Goal: Task Accomplishment & Management: Manage account settings

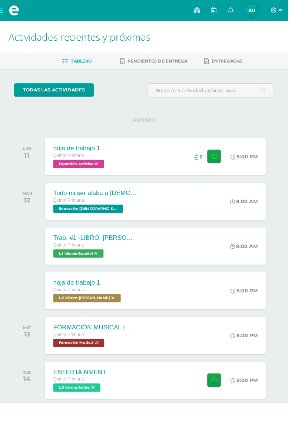
click at [299, 11] on icon at bounding box center [297, 11] width 4 height 7
click at [295, 55] on link "Cerrar sesión" at bounding box center [287, 50] width 59 height 11
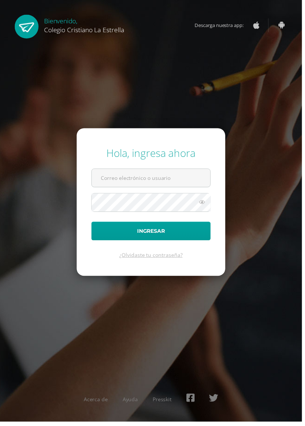
click at [146, 189] on input "text" at bounding box center [153, 180] width 120 height 18
type input "748@laestrella.edu.gt"
click at [92, 224] on button "Ingresar" at bounding box center [152, 233] width 120 height 19
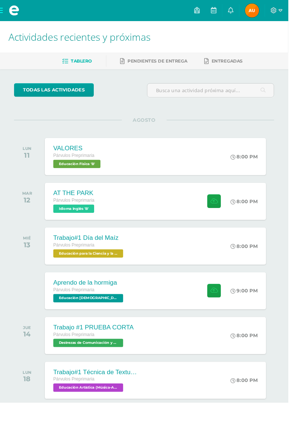
click at [64, 215] on div "Párvulos Preprimaria" at bounding box center [78, 213] width 45 height 8
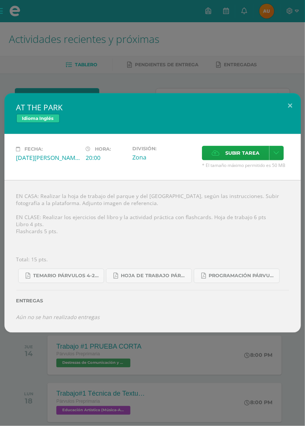
click at [156, 426] on div "AT THE PARK Idioma Inglés Fecha: Martes 12 de Agosto Hora: 20:00 División: Zona…" at bounding box center [152, 213] width 305 height 426
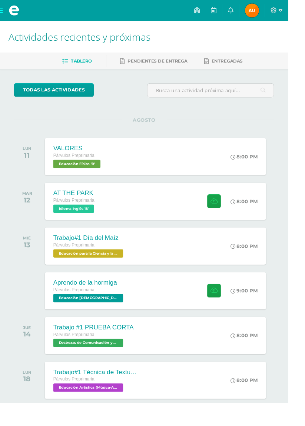
click at [99, 175] on span "Educación Física 'B'" at bounding box center [81, 173] width 50 height 9
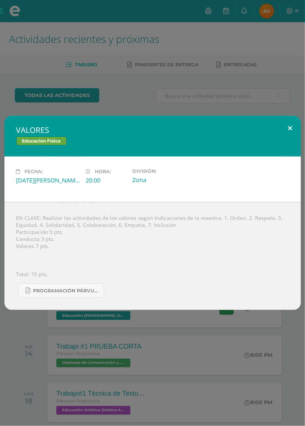
click at [299, 141] on button at bounding box center [290, 128] width 21 height 25
